Goal: Task Accomplishment & Management: Use online tool/utility

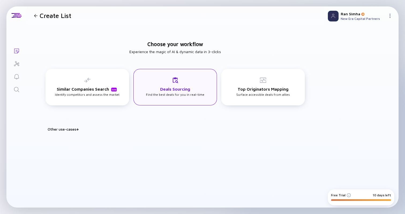
click at [174, 87] on h3 "Deals Sourcing" at bounding box center [175, 88] width 30 height 5
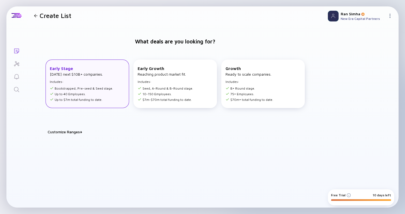
click at [110, 84] on div "Early Stage [DATE] next $10B+ companies. Includes: Bootstrapped, Pre-seed & See…" at bounding box center [88, 83] width 84 height 48
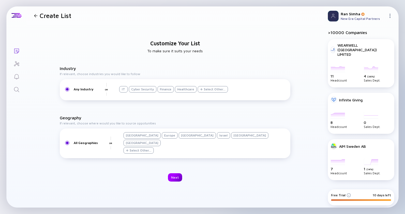
click at [174, 173] on div "Next" at bounding box center [175, 177] width 14 height 8
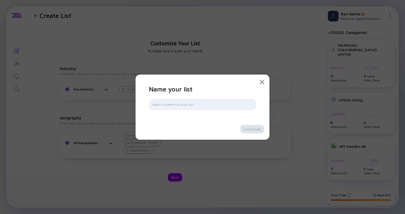
click at [263, 82] on icon "Close Modal" at bounding box center [262, 82] width 6 height 6
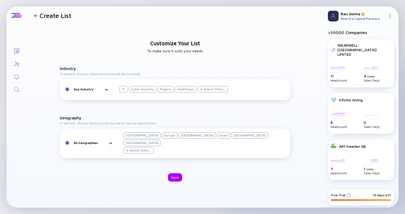
click at [217, 138] on div "Israel" at bounding box center [223, 135] width 13 height 6
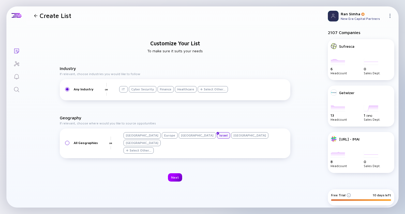
click at [175, 175] on div "Next" at bounding box center [175, 177] width 14 height 8
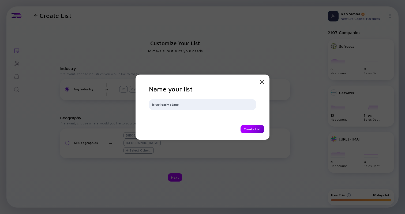
type input "Israel early stage"
click at [253, 130] on div "Create List" at bounding box center [252, 129] width 24 height 8
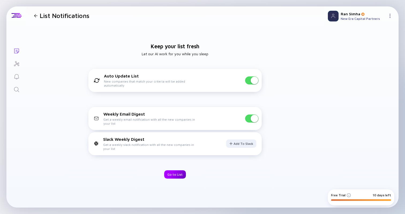
click at [175, 175] on div "Go to List" at bounding box center [175, 174] width 22 height 8
